Goal: Task Accomplishment & Management: Manage account settings

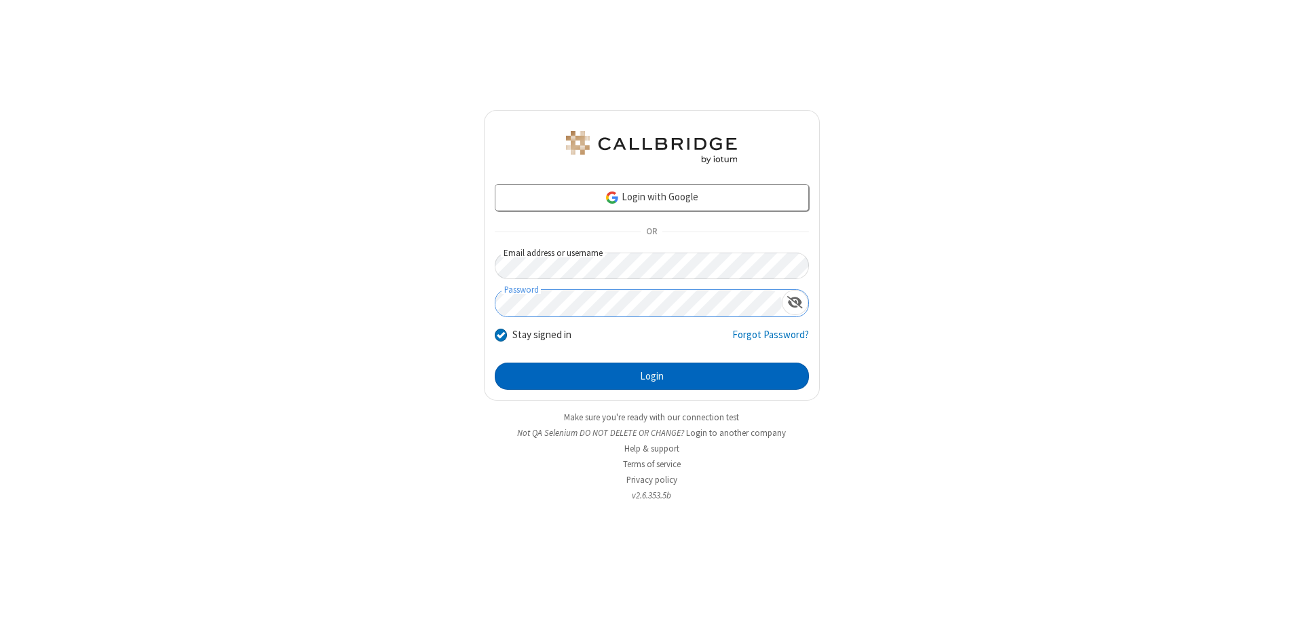
click at [651, 376] on button "Login" at bounding box center [652, 375] width 314 height 27
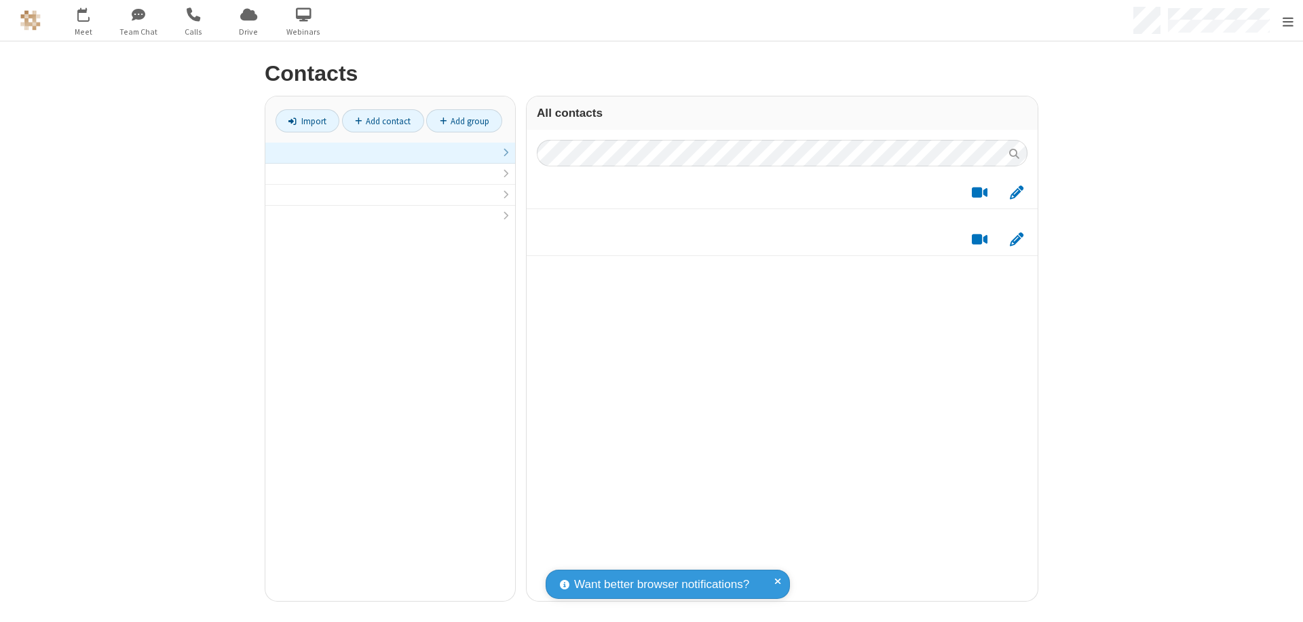
click at [385, 160] on link at bounding box center [390, 153] width 250 height 21
click at [302, 121] on link "Import" at bounding box center [308, 120] width 64 height 23
